Goal: Information Seeking & Learning: Learn about a topic

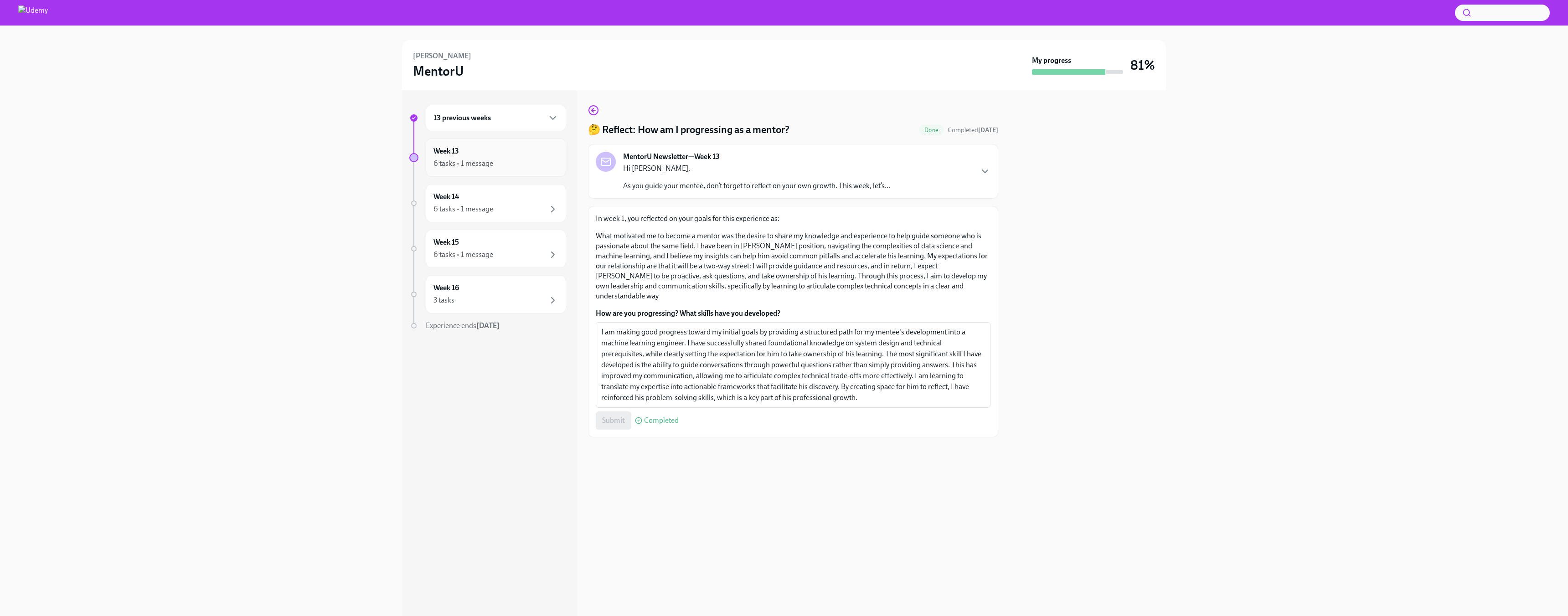
click at [459, 159] on div "6 tasks • 1 message" at bounding box center [463, 163] width 60 height 10
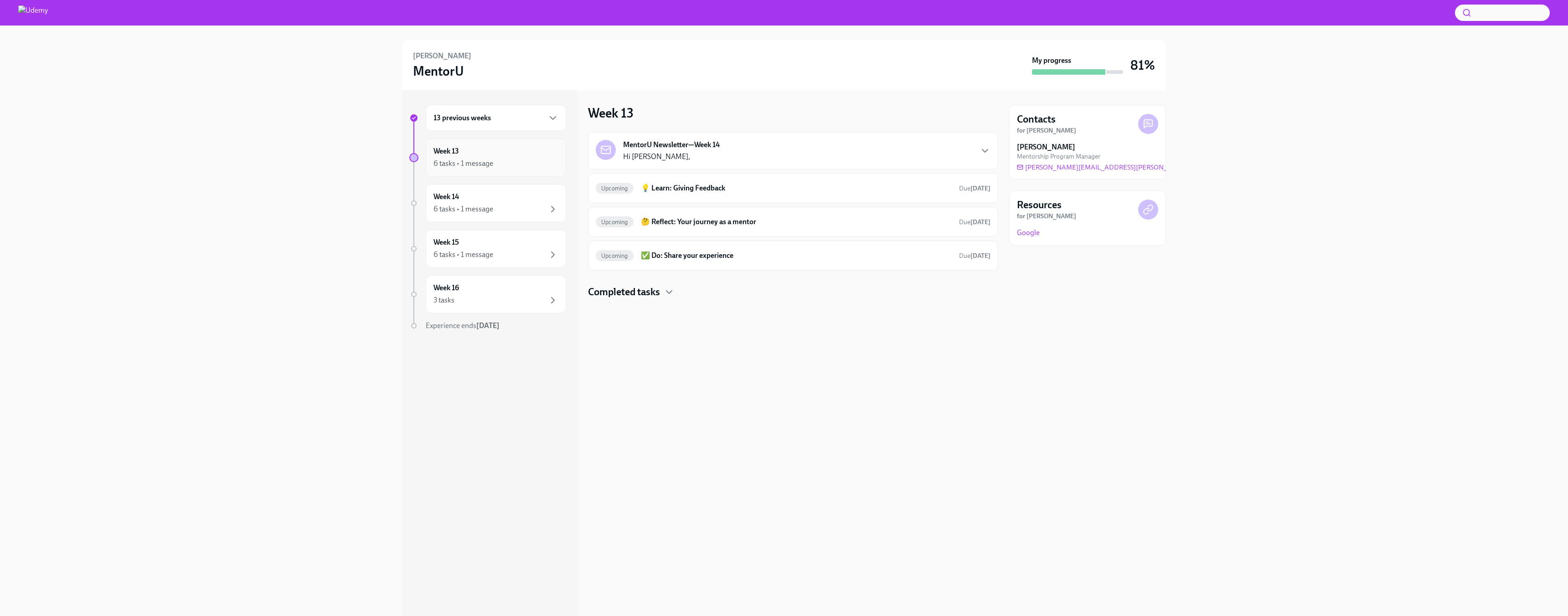
click at [509, 156] on div "Week 13 6 tasks • 1 message" at bounding box center [495, 157] width 125 height 22
click at [477, 158] on div "6 tasks • 1 message" at bounding box center [463, 163] width 60 height 10
click at [475, 158] on div "6 tasks • 1 message" at bounding box center [463, 163] width 60 height 10
click at [711, 186] on h6 "💡 Learn: Giving Feedback" at bounding box center [795, 188] width 311 height 10
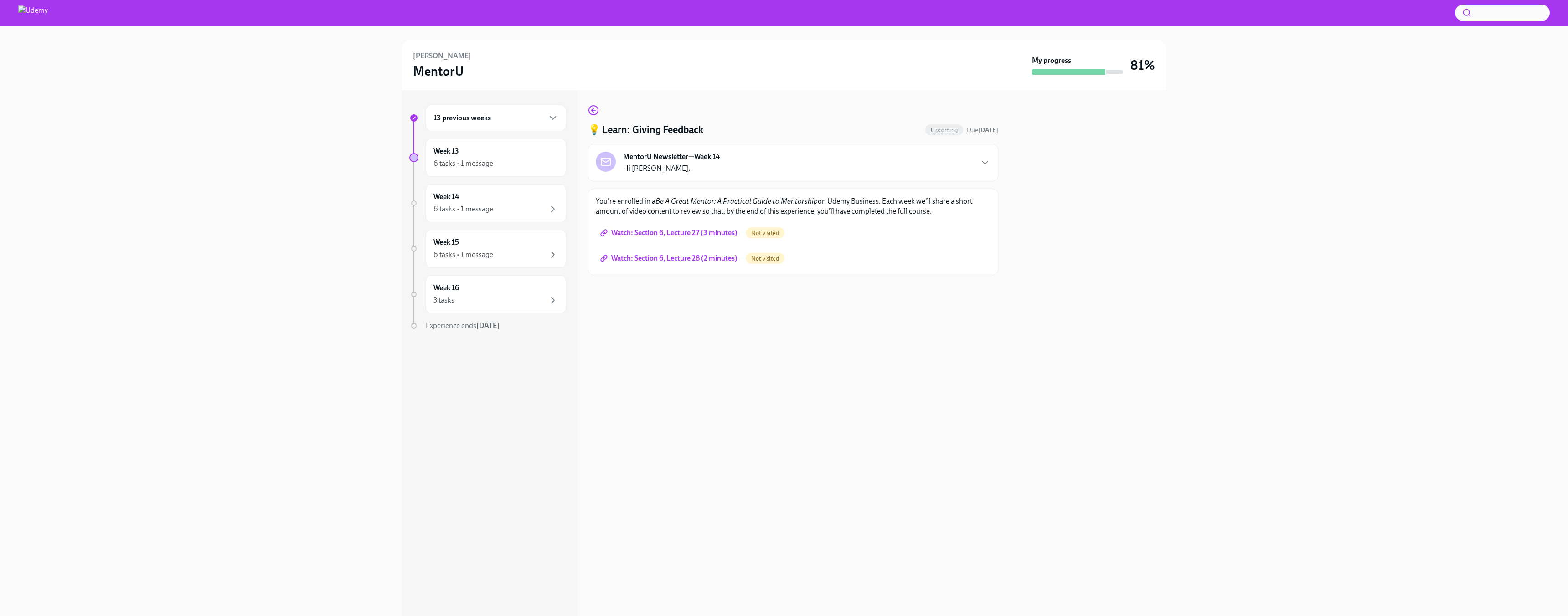
click at [486, 125] on div "13 previous weeks" at bounding box center [495, 118] width 141 height 27
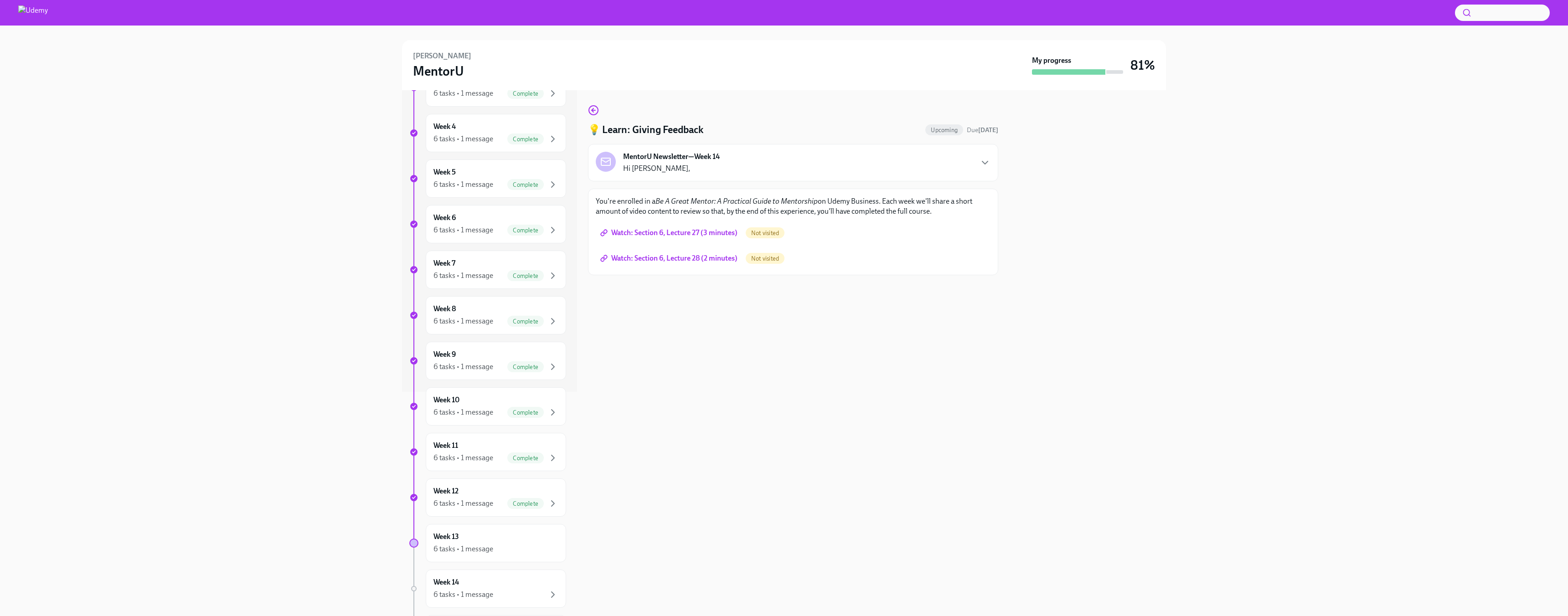
scroll to position [360, 0]
click at [486, 415] on div "6 tasks • 1 message" at bounding box center [463, 412] width 60 height 10
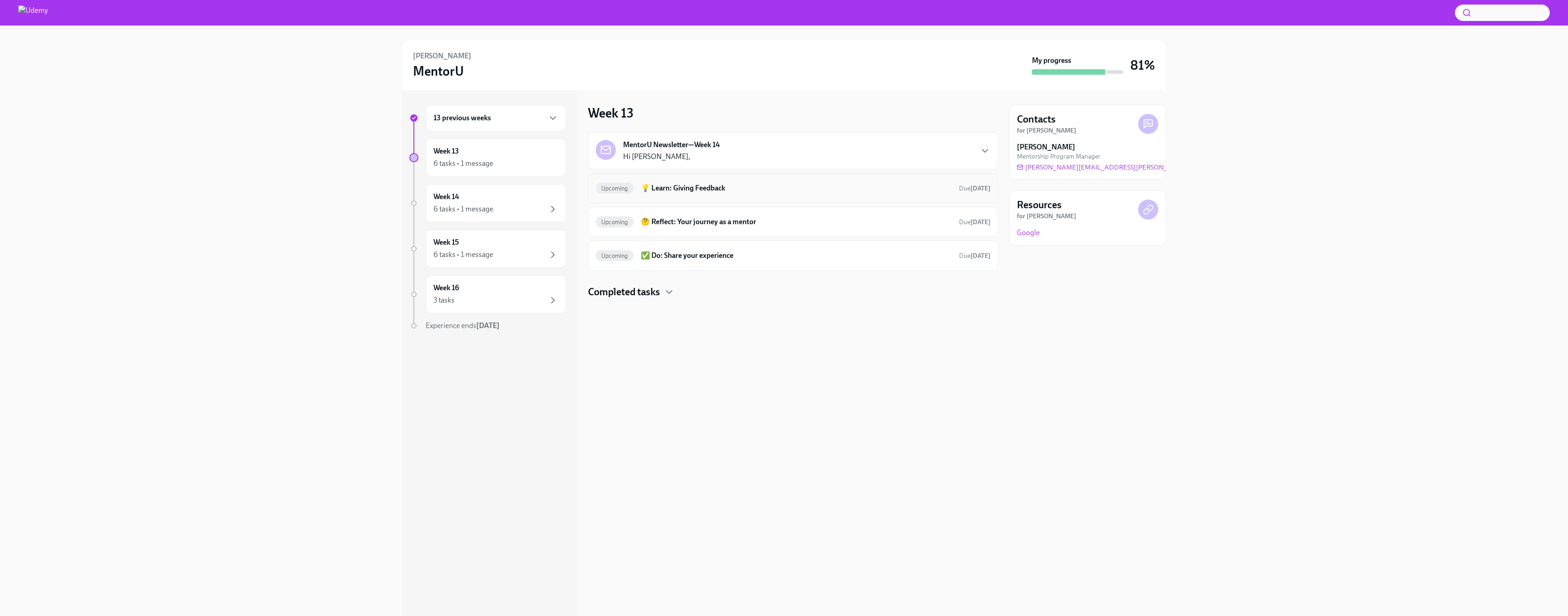
click at [696, 191] on h6 "💡 Learn: Giving Feedback" at bounding box center [795, 188] width 311 height 10
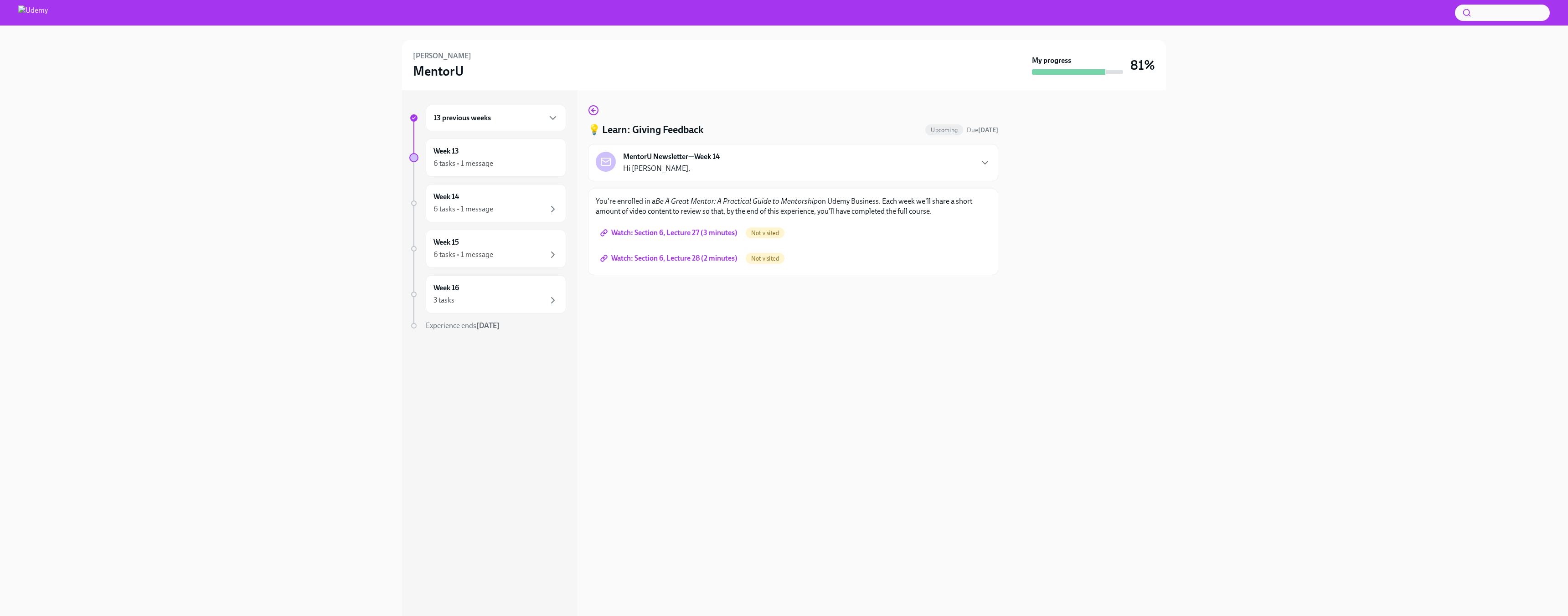
click at [660, 230] on span "Watch: Section 6, Lecture 27 (3 minutes)" at bounding box center [670, 232] width 136 height 9
click at [694, 256] on span "Watch: Section 6, Lecture 28 (2 minutes)" at bounding box center [670, 258] width 136 height 9
click at [597, 113] on icon "button" at bounding box center [593, 110] width 11 height 11
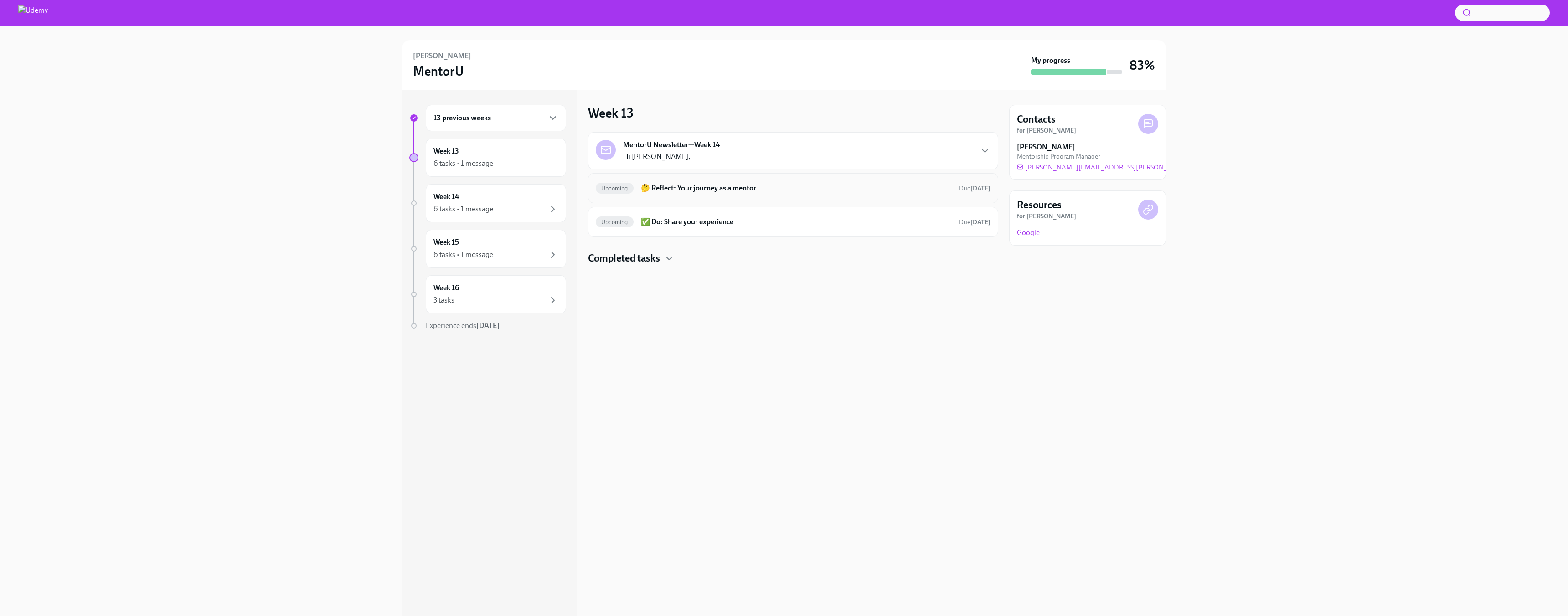
click at [710, 190] on h6 "🤔 Reflect: Your journey as a mentor" at bounding box center [795, 188] width 311 height 10
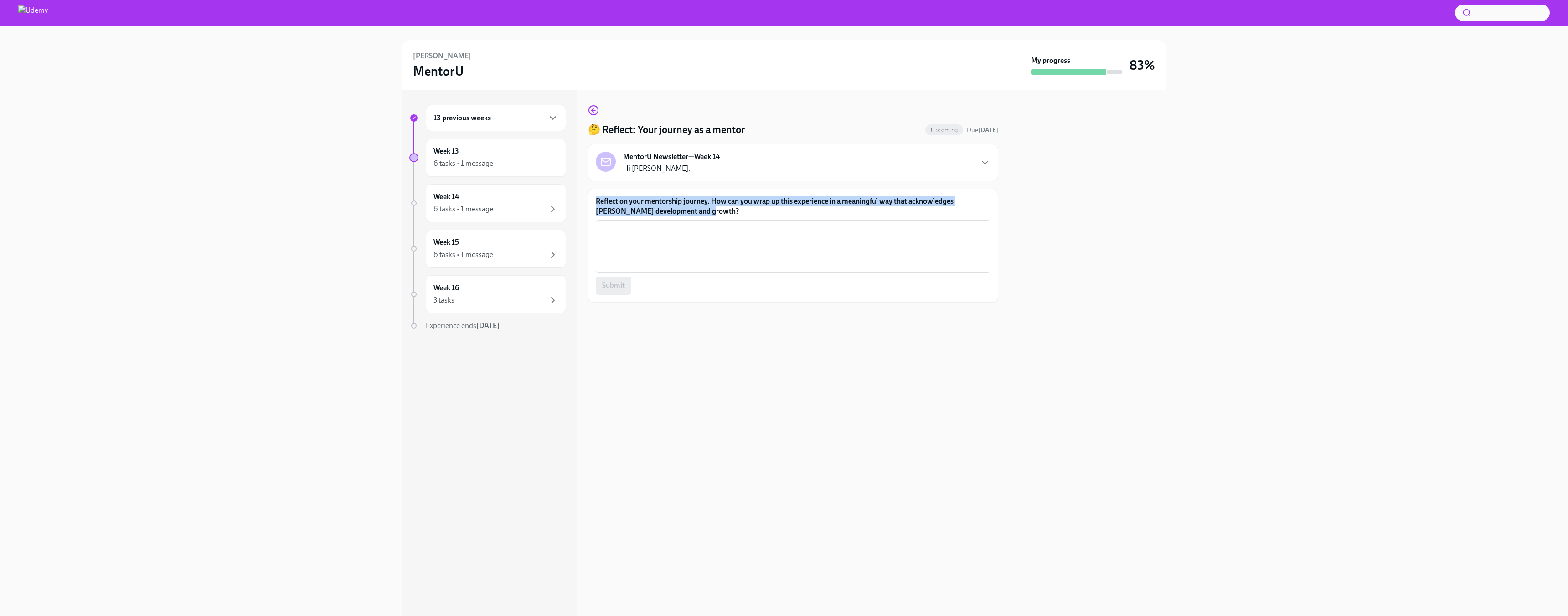
drag, startPoint x: 686, startPoint y: 210, endPoint x: 595, endPoint y: 202, distance: 91.4
click at [595, 202] on div "Reflect on your mentorship journey. How can you wrap up this experience in a me…" at bounding box center [793, 246] width 411 height 114
copy label "Reflect on your mentorship journey. How can you wrap up this experience in a me…"
click at [618, 242] on textarea "Reflect on your mentorship journey. How can you wrap up this experience in a me…" at bounding box center [793, 246] width 384 height 44
paste textarea "To wrap up this mentorship in a meaningful way, I will dedicate our final sessi…"
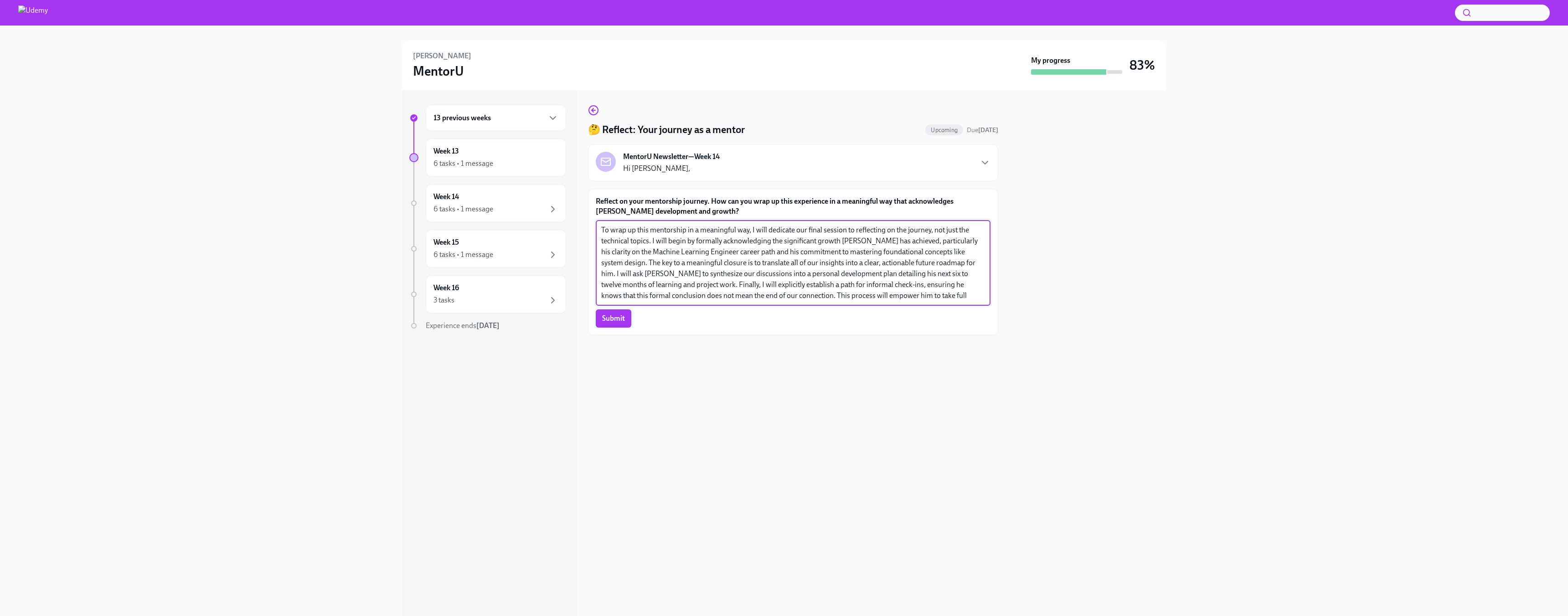
type textarea "To wrap up this mentorship in a meaningful way, I will dedicate our final sessi…"
click at [619, 316] on span "Submit" at bounding box center [613, 318] width 22 height 9
click at [593, 111] on icon "button" at bounding box center [593, 110] width 11 height 11
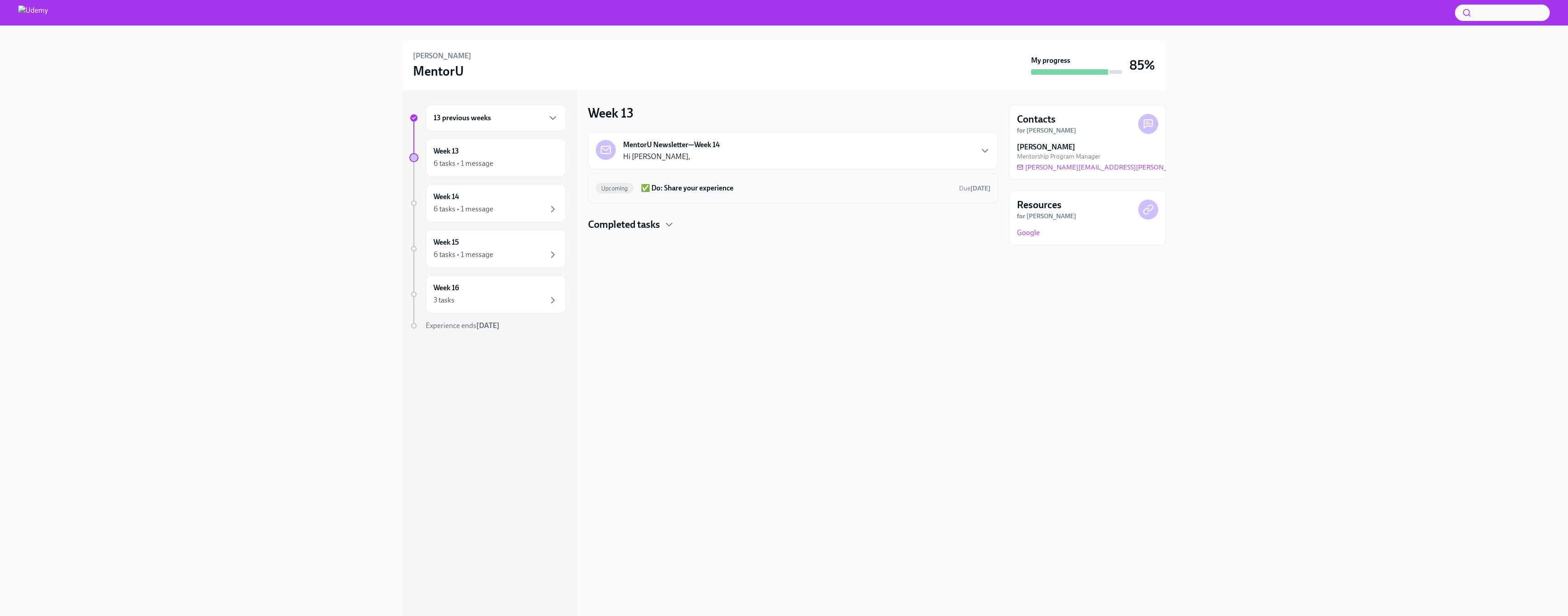
click at [660, 192] on h6 "✅ Do: Share your experience" at bounding box center [795, 188] width 311 height 10
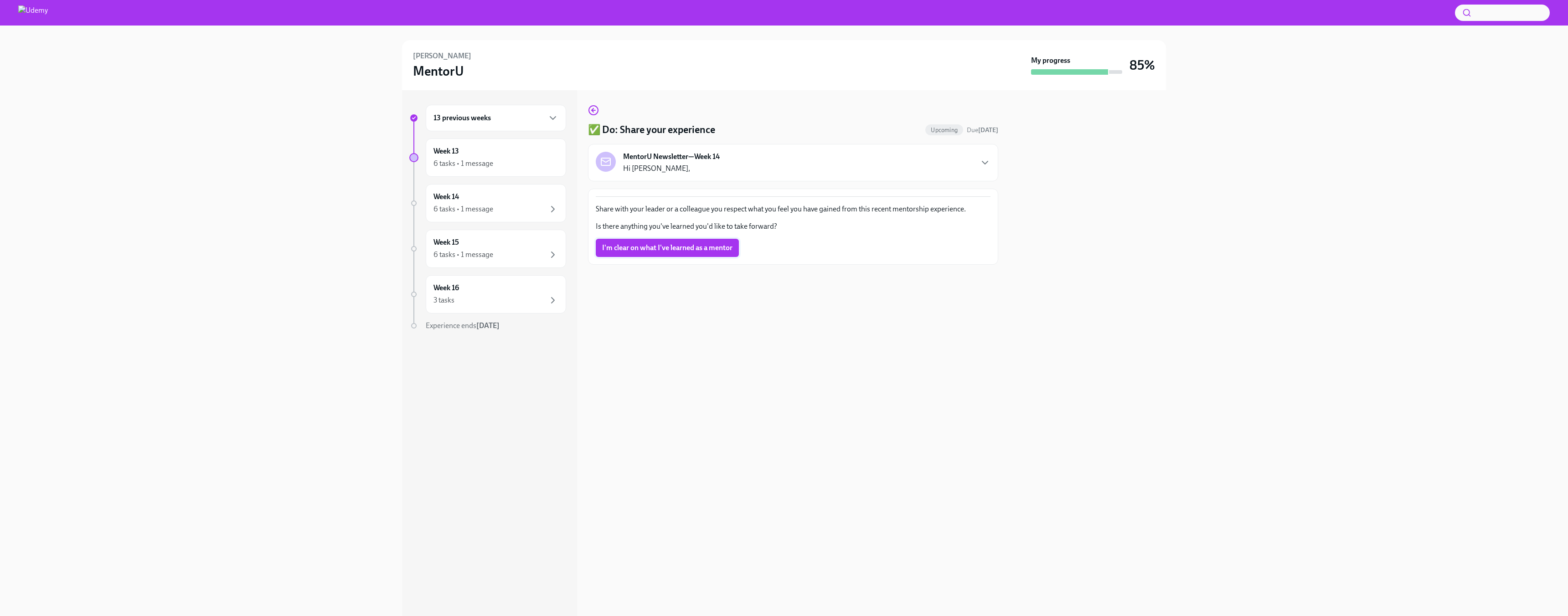
click at [669, 251] on span "I'm clear on what I've learned as a mentor" at bounding box center [667, 247] width 131 height 9
